Goal: Task Accomplishment & Management: Use online tool/utility

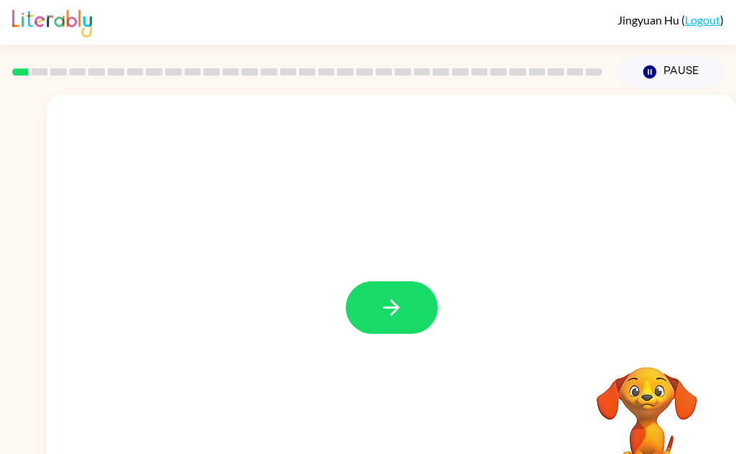
click at [397, 302] on icon "button" at bounding box center [391, 307] width 25 height 25
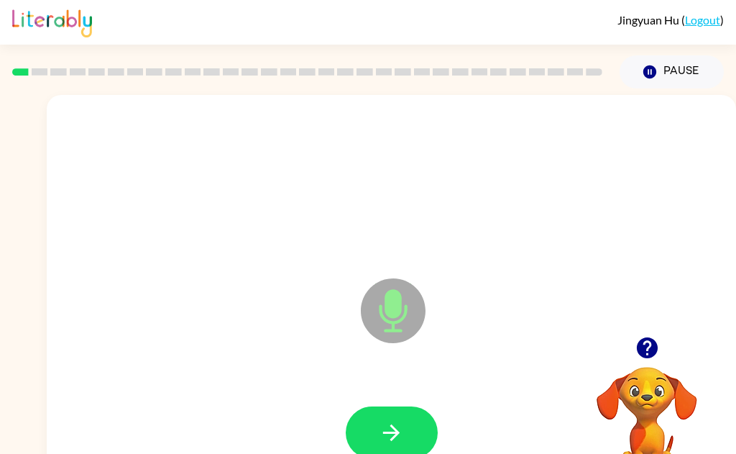
click at [408, 425] on button "button" at bounding box center [392, 432] width 92 height 52
click at [406, 420] on button "button" at bounding box center [392, 432] width 92 height 52
click at [399, 434] on icon "button" at bounding box center [391, 432] width 25 height 25
click at [389, 446] on button "button" at bounding box center [392, 432] width 92 height 52
click at [400, 445] on button "button" at bounding box center [392, 432] width 92 height 52
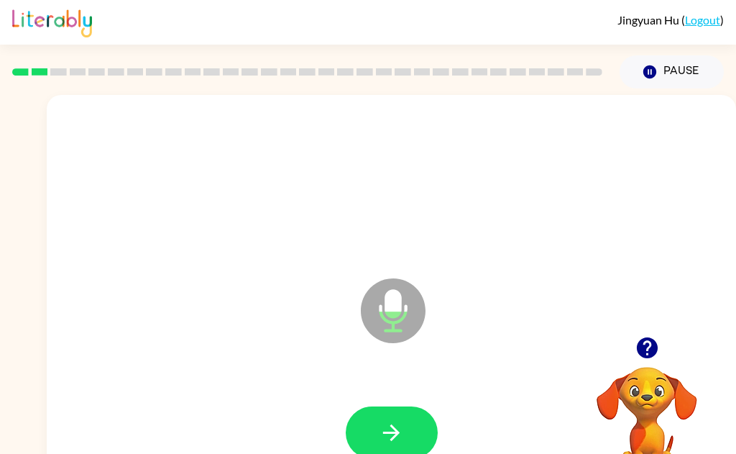
click at [410, 444] on button "button" at bounding box center [392, 432] width 92 height 52
click at [430, 434] on button "button" at bounding box center [392, 432] width 92 height 52
click at [401, 425] on icon "button" at bounding box center [391, 432] width 25 height 25
click at [398, 437] on icon "button" at bounding box center [391, 432] width 25 height 25
click at [411, 420] on button "button" at bounding box center [392, 432] width 92 height 52
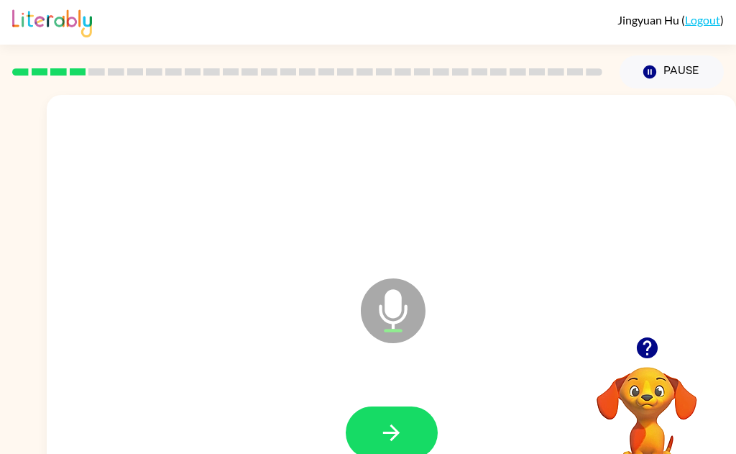
click at [410, 426] on button "button" at bounding box center [392, 432] width 92 height 52
click at [367, 449] on button "button" at bounding box center [392, 432] width 92 height 52
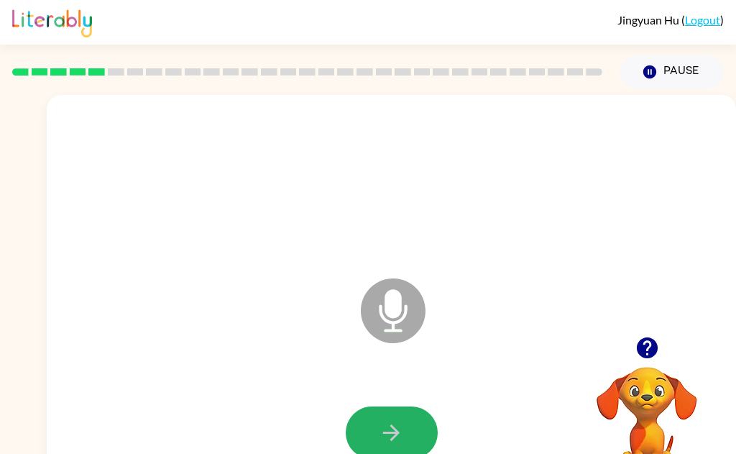
click at [396, 434] on icon "button" at bounding box center [391, 432] width 17 height 17
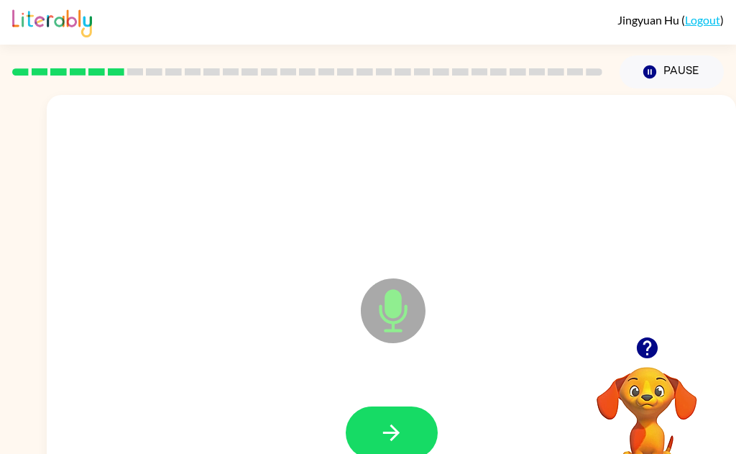
click at [400, 436] on icon "button" at bounding box center [391, 432] width 25 height 25
click at [392, 440] on icon "button" at bounding box center [391, 432] width 25 height 25
click at [393, 434] on icon "button" at bounding box center [391, 432] width 25 height 25
click at [415, 427] on button "button" at bounding box center [392, 432] width 92 height 52
click at [400, 440] on icon "button" at bounding box center [391, 432] width 25 height 25
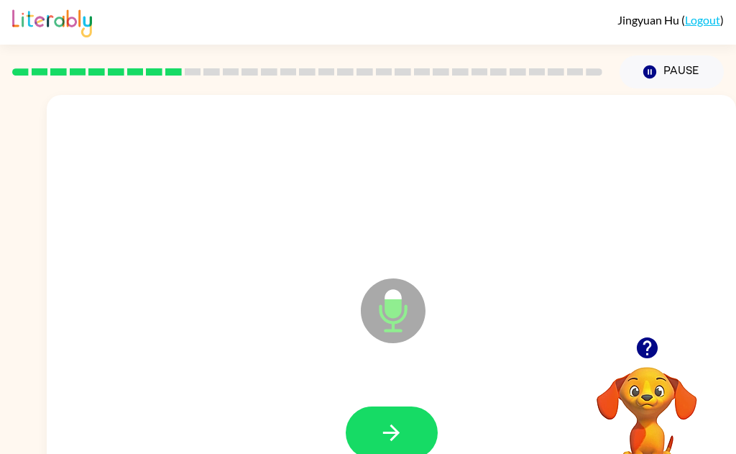
click at [399, 433] on icon "button" at bounding box center [391, 432] width 25 height 25
click at [412, 449] on button "button" at bounding box center [392, 432] width 92 height 52
click at [386, 429] on icon "button" at bounding box center [391, 432] width 25 height 25
click at [393, 429] on icon "button" at bounding box center [391, 432] width 25 height 25
click at [377, 438] on button "button" at bounding box center [392, 432] width 92 height 52
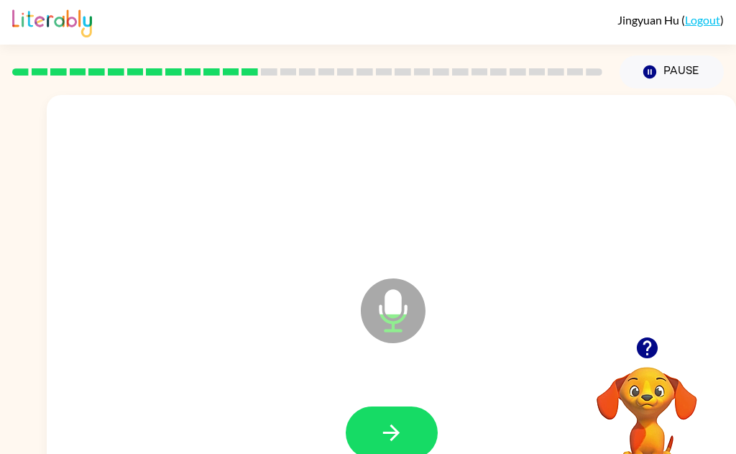
click at [396, 436] on icon "button" at bounding box center [391, 432] width 17 height 17
click at [399, 433] on icon "button" at bounding box center [391, 432] width 25 height 25
click at [413, 436] on button "button" at bounding box center [392, 432] width 92 height 52
click at [395, 430] on icon "button" at bounding box center [391, 432] width 17 height 17
click at [405, 446] on button "button" at bounding box center [392, 432] width 92 height 52
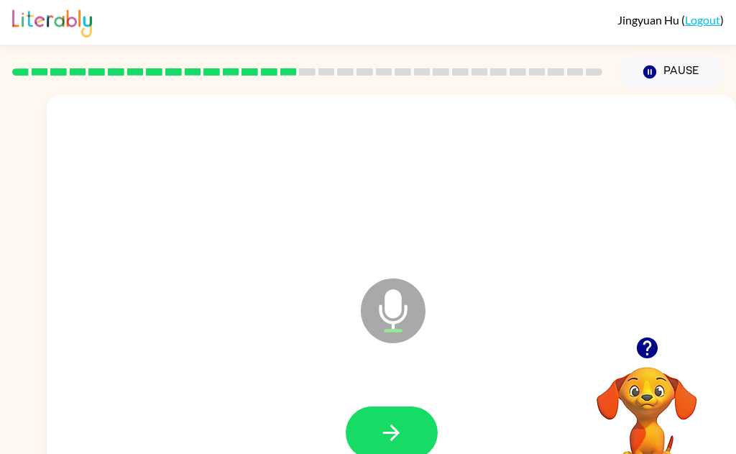
click at [400, 431] on icon "button" at bounding box center [391, 432] width 25 height 25
click at [412, 408] on button "button" at bounding box center [392, 432] width 92 height 52
click at [413, 428] on button "button" at bounding box center [392, 432] width 92 height 52
click at [403, 431] on icon "button" at bounding box center [391, 432] width 25 height 25
click at [404, 449] on button "button" at bounding box center [392, 432] width 92 height 52
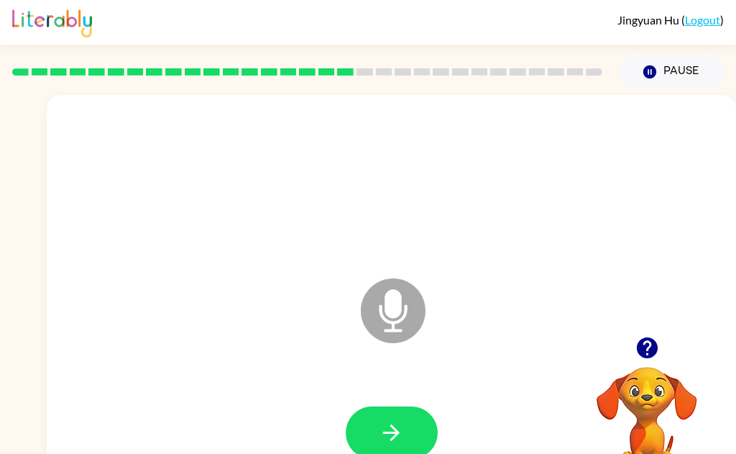
click at [398, 428] on icon "button" at bounding box center [391, 432] width 25 height 25
click at [415, 429] on button "button" at bounding box center [392, 432] width 92 height 52
click at [412, 442] on button "button" at bounding box center [392, 432] width 92 height 52
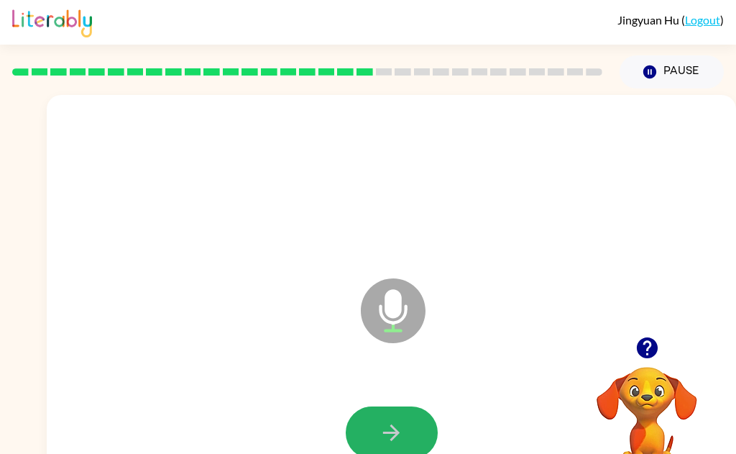
click at [403, 423] on icon "button" at bounding box center [391, 432] width 25 height 25
click at [413, 425] on button "button" at bounding box center [392, 432] width 92 height 52
click at [395, 428] on icon "button" at bounding box center [391, 432] width 17 height 17
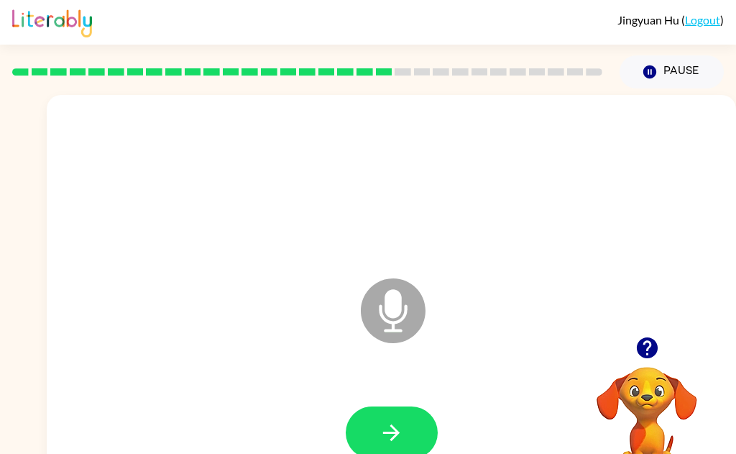
click at [414, 427] on button "button" at bounding box center [392, 432] width 92 height 52
click at [415, 449] on button "button" at bounding box center [392, 432] width 92 height 52
click at [393, 444] on icon "button" at bounding box center [391, 432] width 25 height 25
click at [385, 426] on icon "button" at bounding box center [391, 432] width 25 height 25
click at [416, 449] on button "button" at bounding box center [392, 432] width 92 height 52
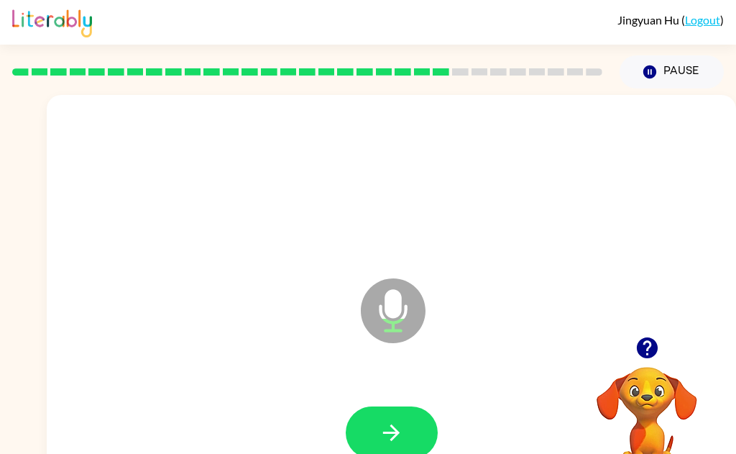
click at [423, 408] on button "button" at bounding box center [392, 432] width 92 height 52
click at [415, 433] on button "button" at bounding box center [392, 432] width 92 height 52
click at [385, 426] on icon "button" at bounding box center [391, 432] width 25 height 25
click at [391, 430] on icon "button" at bounding box center [391, 432] width 25 height 25
click at [404, 416] on button "button" at bounding box center [392, 432] width 92 height 52
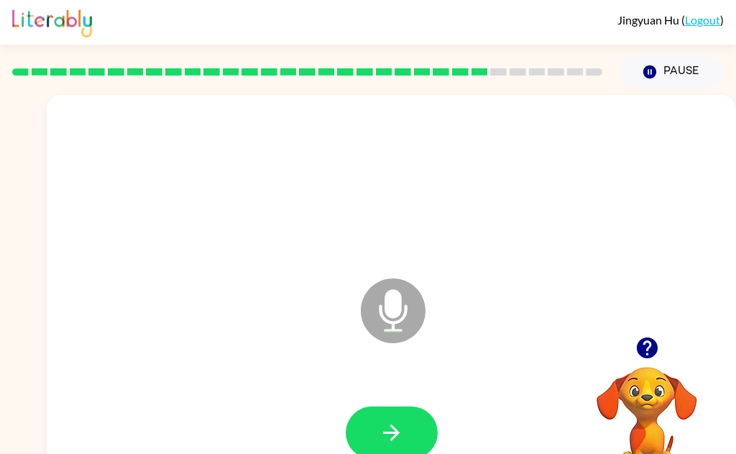
click at [386, 444] on icon "button" at bounding box center [391, 432] width 25 height 25
click at [399, 435] on icon "button" at bounding box center [391, 432] width 25 height 25
click at [390, 451] on button "button" at bounding box center [392, 432] width 92 height 52
click at [387, 437] on icon "button" at bounding box center [391, 432] width 25 height 25
click at [408, 429] on button "button" at bounding box center [392, 432] width 92 height 52
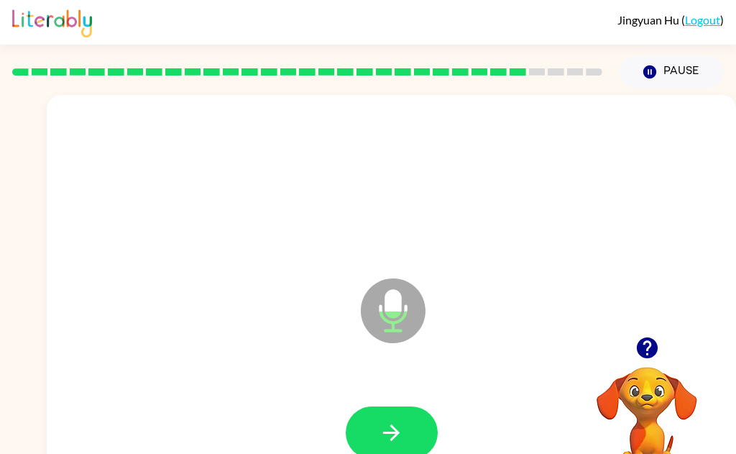
click at [400, 425] on icon "button" at bounding box center [391, 432] width 25 height 25
click at [398, 420] on icon "button" at bounding box center [391, 432] width 25 height 25
click at [398, 433] on icon "button" at bounding box center [391, 432] width 25 height 25
click at [382, 436] on icon "button" at bounding box center [391, 432] width 25 height 25
click at [414, 436] on button "button" at bounding box center [392, 432] width 92 height 52
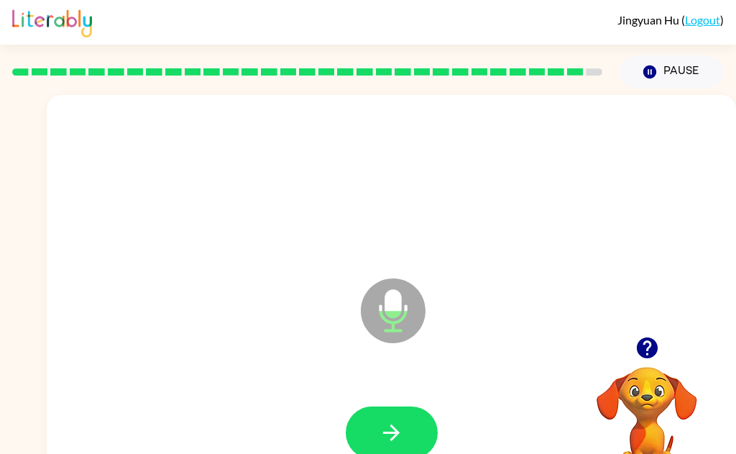
click at [398, 429] on icon "button" at bounding box center [391, 432] width 25 height 25
click at [391, 428] on icon "button" at bounding box center [391, 432] width 25 height 25
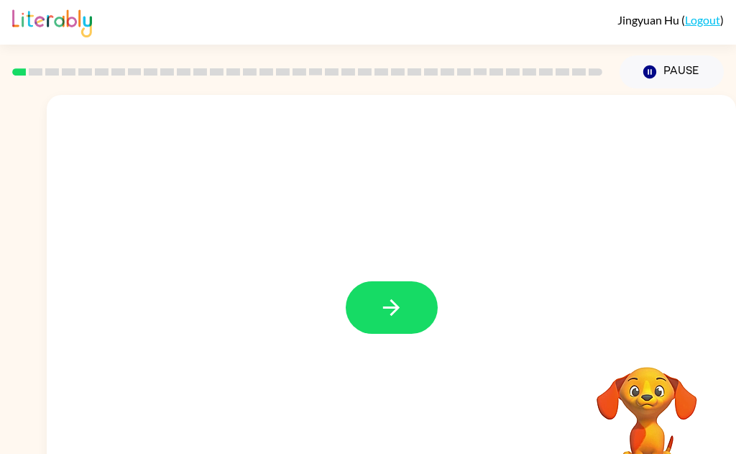
click at [366, 331] on button "button" at bounding box center [392, 307] width 92 height 52
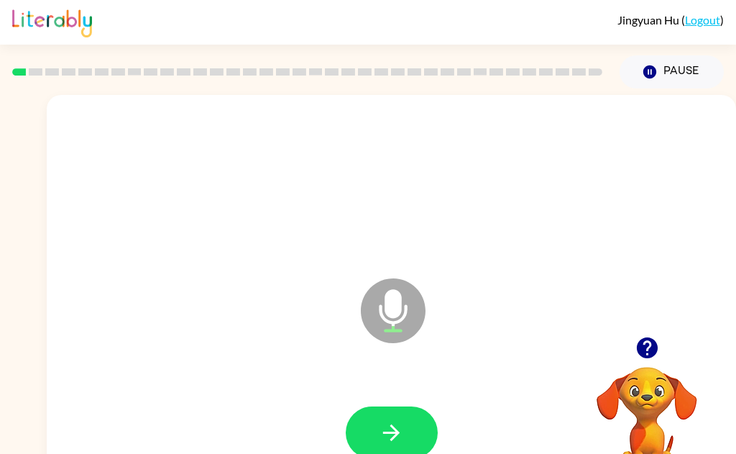
click at [395, 408] on button "button" at bounding box center [392, 432] width 92 height 52
click at [401, 438] on icon "button" at bounding box center [391, 432] width 25 height 25
click at [405, 425] on button "button" at bounding box center [392, 432] width 92 height 52
click at [413, 417] on button "button" at bounding box center [392, 432] width 92 height 52
click at [387, 426] on icon "button" at bounding box center [391, 432] width 25 height 25
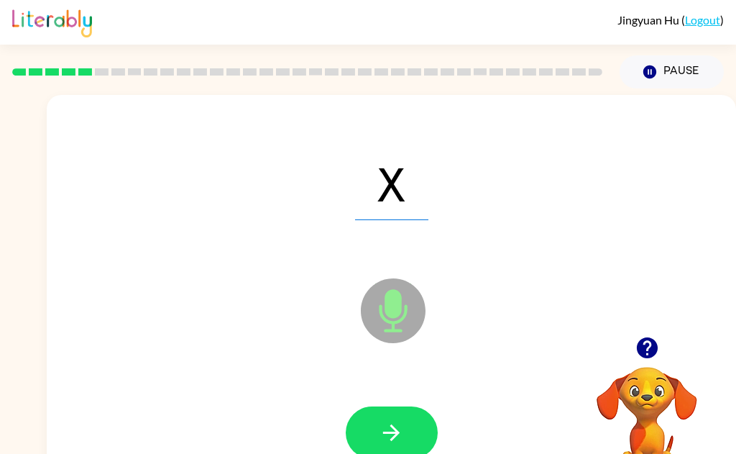
click at [397, 406] on button "button" at bounding box center [392, 432] width 92 height 52
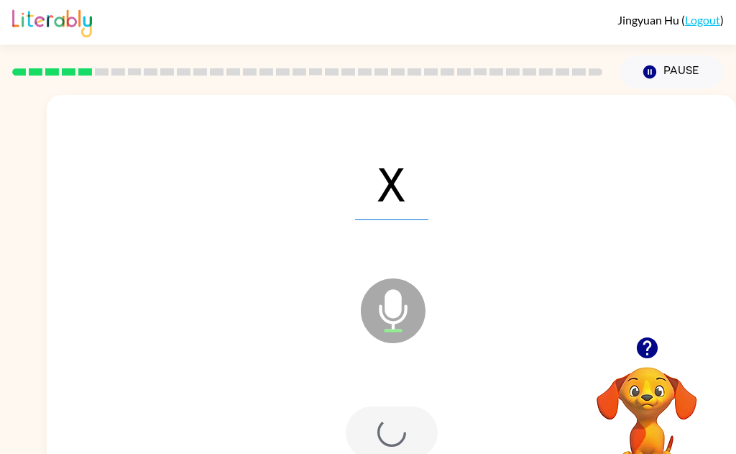
click at [388, 428] on div at bounding box center [392, 432] width 92 height 52
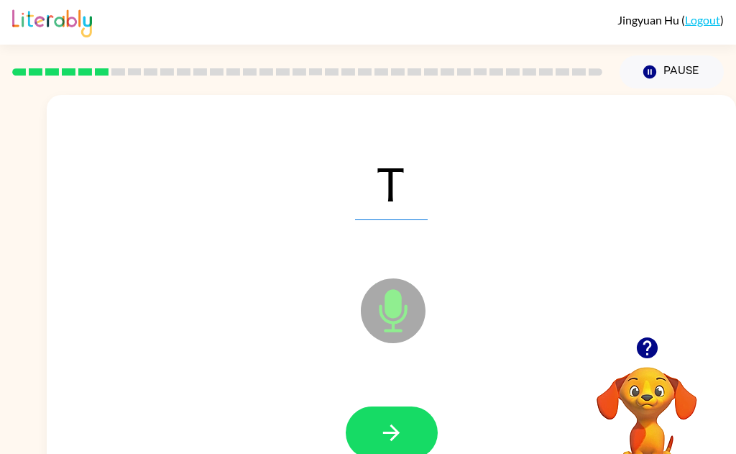
click at [403, 435] on icon "button" at bounding box center [391, 432] width 25 height 25
click at [404, 430] on button "button" at bounding box center [392, 432] width 92 height 52
click at [408, 430] on button "button" at bounding box center [392, 432] width 92 height 52
click at [411, 426] on button "button" at bounding box center [392, 432] width 92 height 52
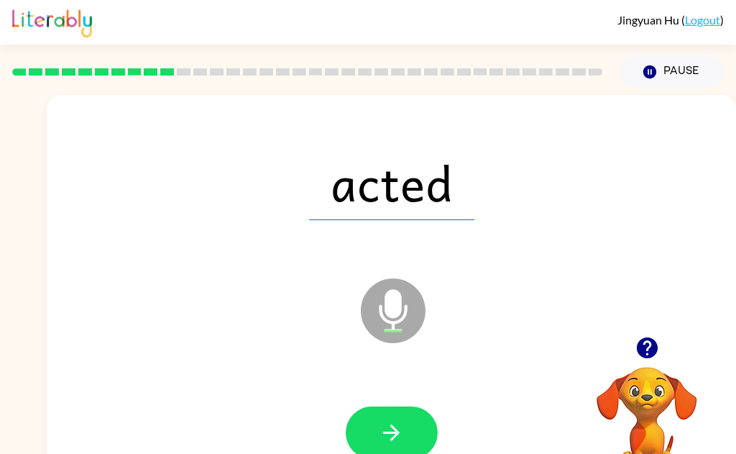
click at [399, 423] on icon "button" at bounding box center [391, 432] width 25 height 25
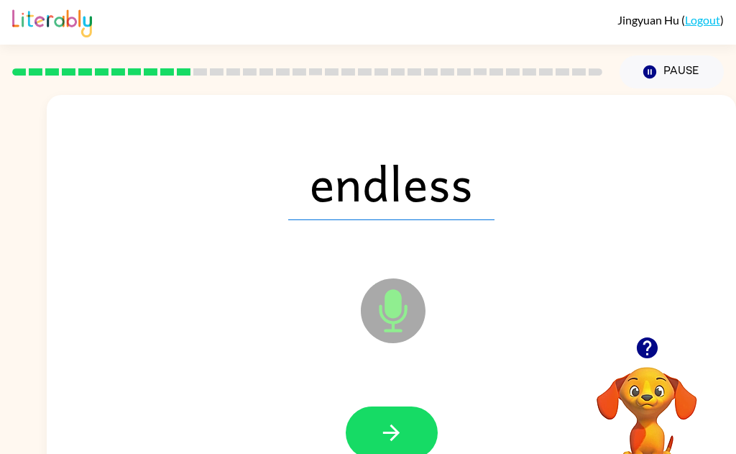
click at [411, 434] on button "button" at bounding box center [392, 432] width 92 height 52
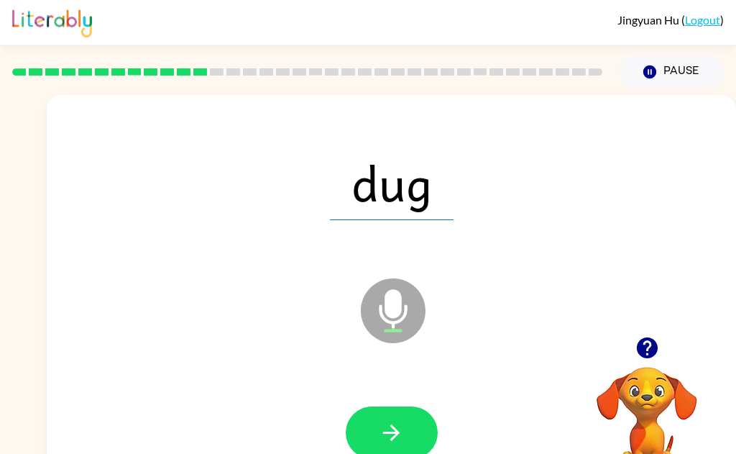
click at [392, 441] on icon "button" at bounding box center [391, 432] width 25 height 25
click at [414, 426] on button "button" at bounding box center [392, 432] width 92 height 52
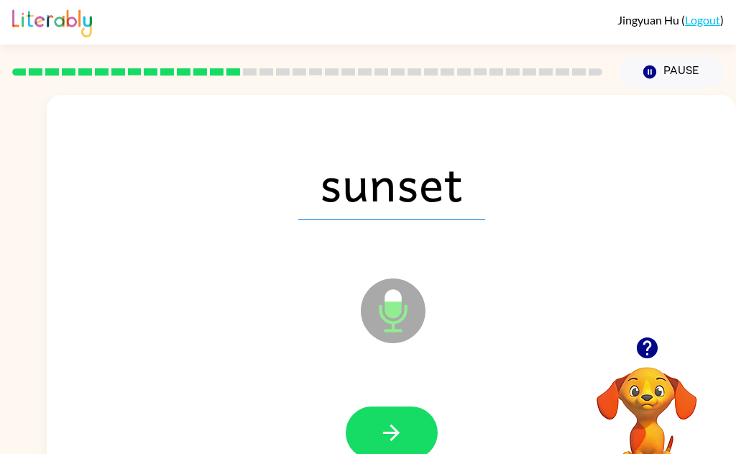
click at [411, 421] on button "button" at bounding box center [392, 432] width 92 height 52
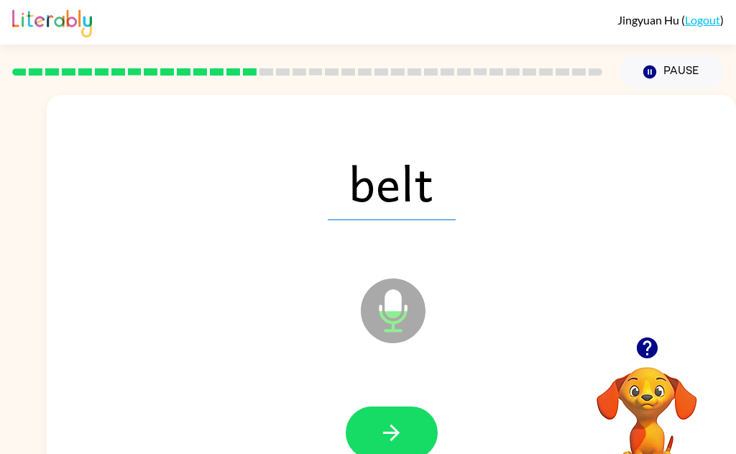
click at [366, 445] on button "button" at bounding box center [392, 432] width 92 height 52
click at [380, 438] on icon "button" at bounding box center [391, 432] width 25 height 25
click at [398, 426] on icon "button" at bounding box center [391, 432] width 25 height 25
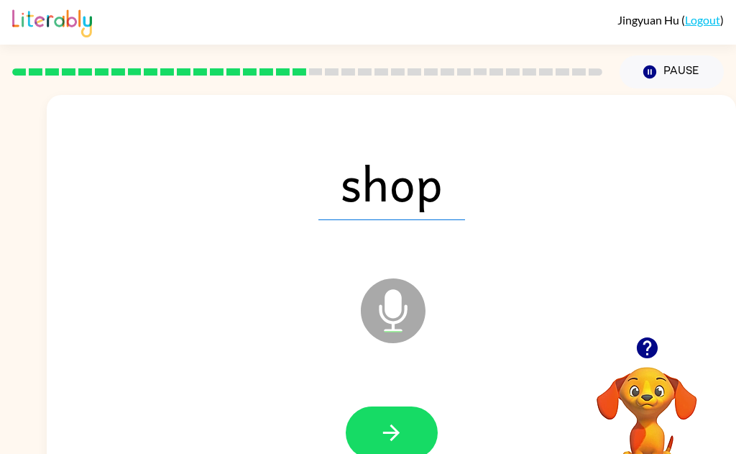
click at [354, 438] on button "button" at bounding box center [392, 432] width 92 height 52
click at [395, 413] on button "button" at bounding box center [392, 432] width 92 height 52
click at [386, 438] on icon "button" at bounding box center [391, 432] width 25 height 25
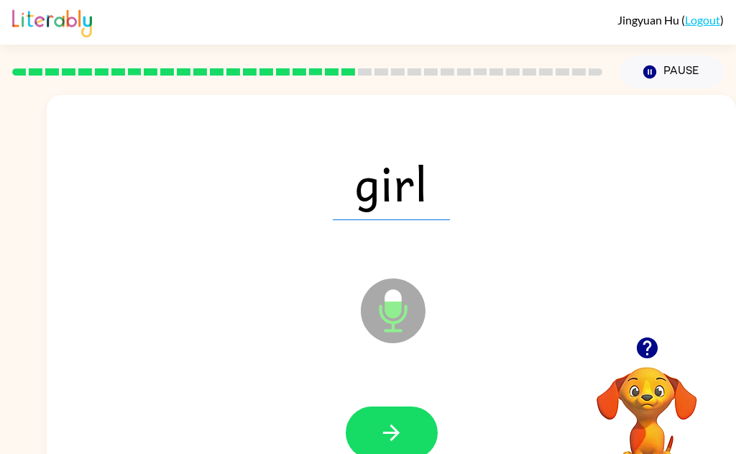
click at [410, 438] on button "button" at bounding box center [392, 432] width 92 height 52
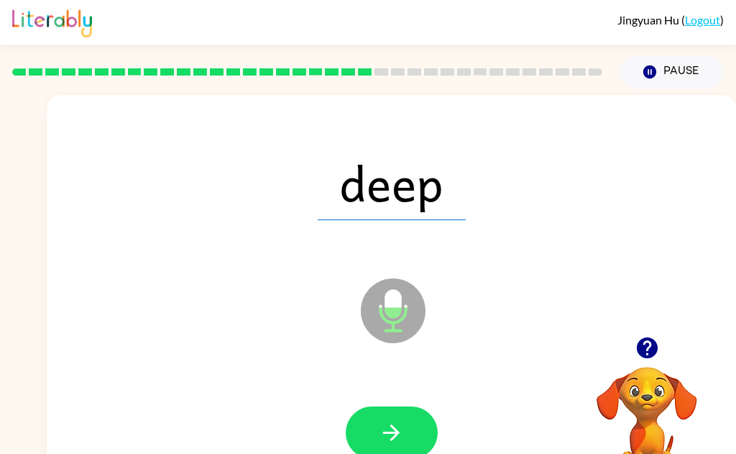
click at [396, 436] on icon "button" at bounding box center [391, 432] width 25 height 25
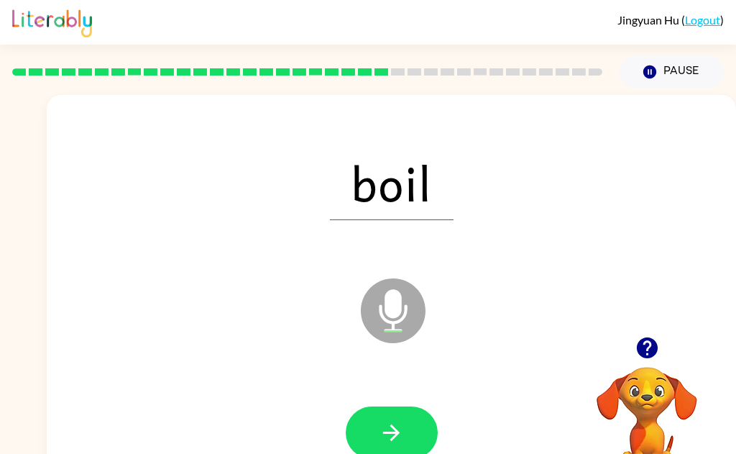
click at [400, 445] on button "button" at bounding box center [392, 432] width 92 height 52
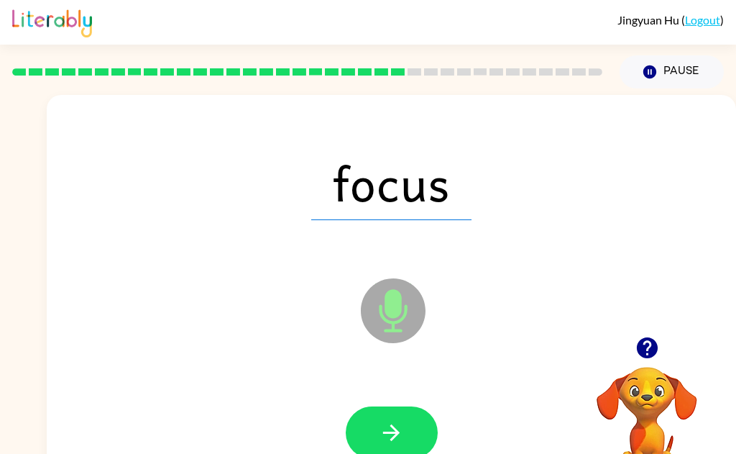
click at [386, 433] on icon "button" at bounding box center [391, 432] width 17 height 17
click at [408, 444] on button "button" at bounding box center [392, 432] width 92 height 52
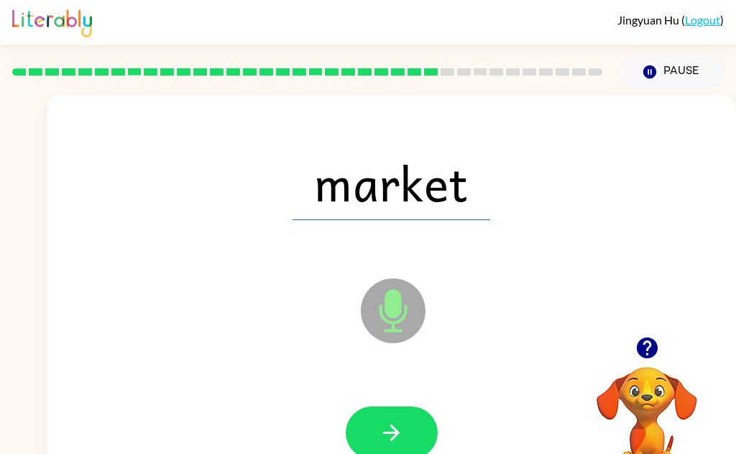
click at [396, 441] on icon "button" at bounding box center [391, 432] width 25 height 25
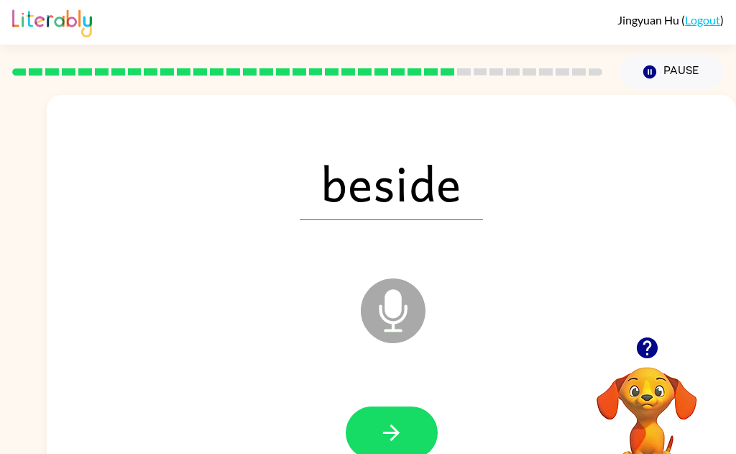
click at [389, 440] on icon "button" at bounding box center [391, 432] width 25 height 25
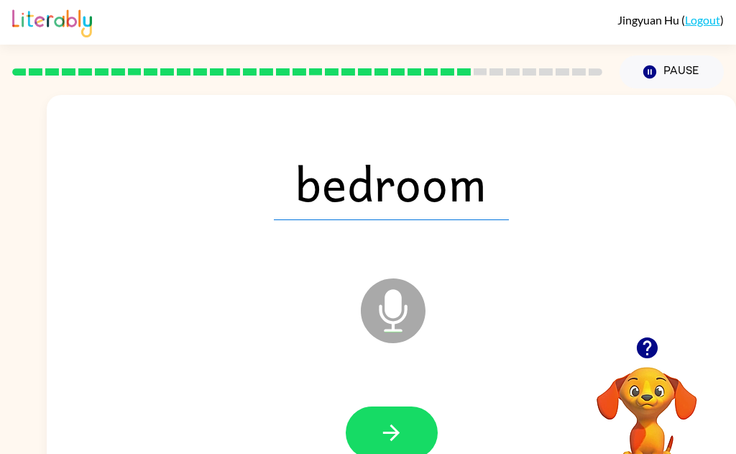
click at [393, 427] on icon "button" at bounding box center [391, 432] width 17 height 17
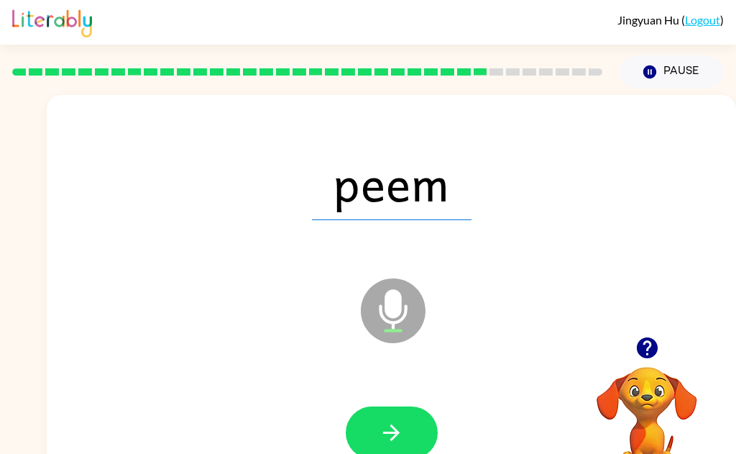
click at [405, 430] on button "button" at bounding box center [392, 432] width 92 height 52
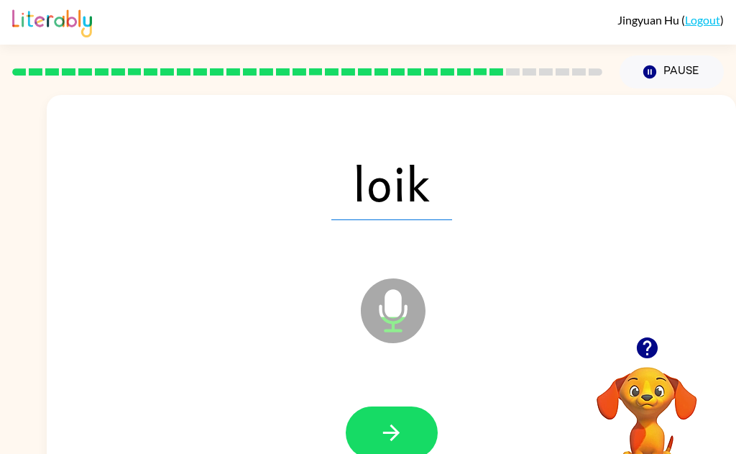
click at [404, 426] on button "button" at bounding box center [392, 432] width 92 height 52
click at [411, 399] on div at bounding box center [391, 433] width 661 height 118
click at [410, 435] on button "button" at bounding box center [392, 432] width 92 height 52
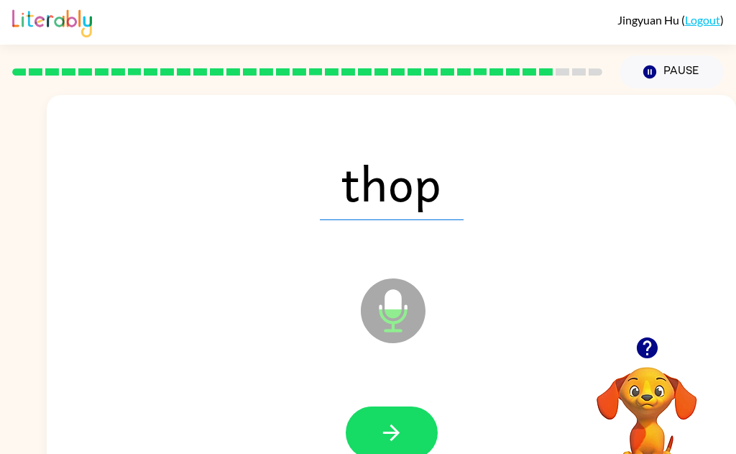
click at [385, 446] on button "button" at bounding box center [392, 432] width 92 height 52
click at [392, 439] on icon "button" at bounding box center [391, 432] width 17 height 17
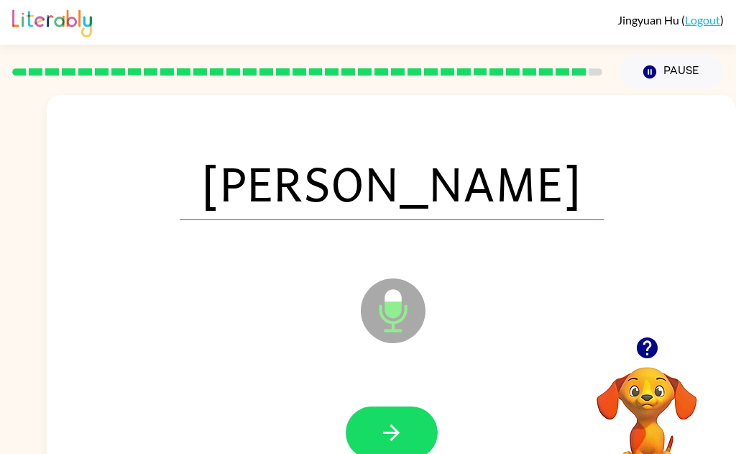
click at [400, 431] on icon "button" at bounding box center [391, 432] width 25 height 25
